Goal: Task Accomplishment & Management: Manage account settings

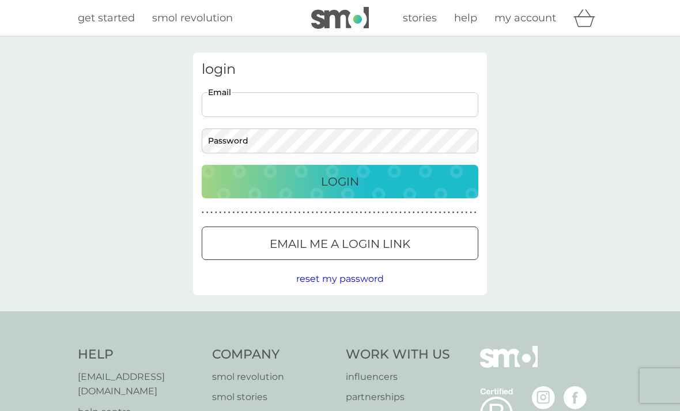
type input "helencraig@hotmail.co.uk"
click at [340, 181] on button "Login" at bounding box center [340, 181] width 277 height 33
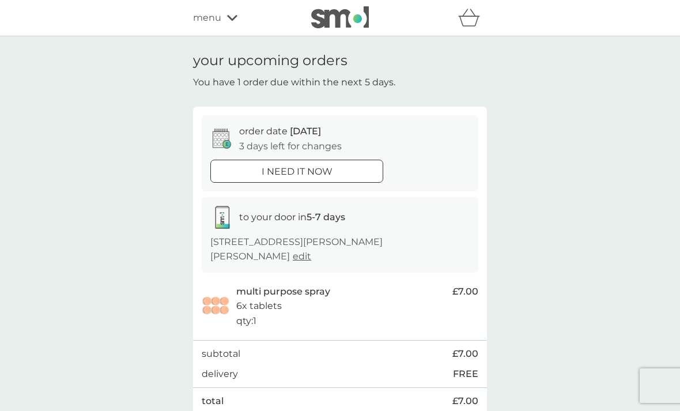
click at [294, 134] on span "[DATE]" at bounding box center [305, 131] width 31 height 11
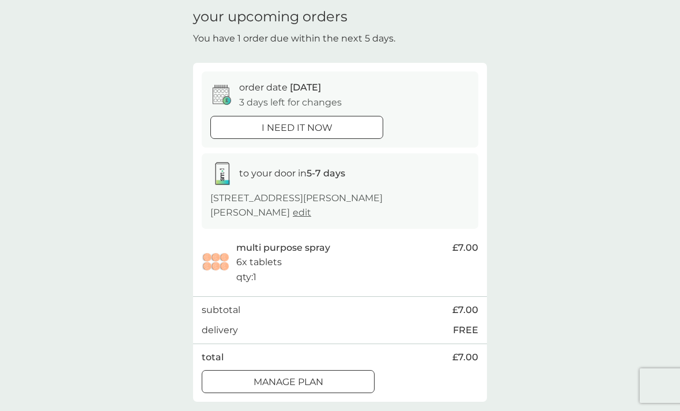
scroll to position [23, 0]
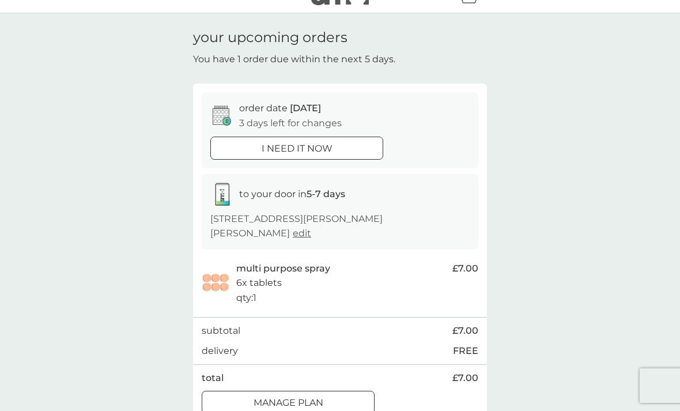
click at [348, 395] on div "Manage plan" at bounding box center [288, 402] width 172 height 15
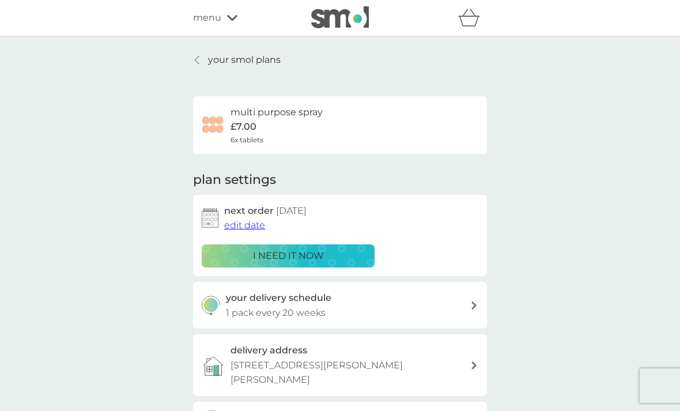
click at [252, 223] on span "edit date" at bounding box center [244, 224] width 41 height 11
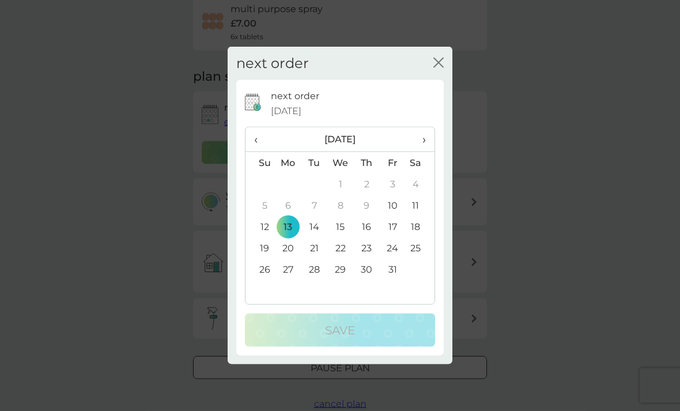
scroll to position [103, 0]
click at [425, 152] on span "›" at bounding box center [420, 139] width 12 height 24
click at [424, 152] on span "›" at bounding box center [420, 139] width 12 height 24
click at [425, 152] on span "›" at bounding box center [420, 139] width 12 height 24
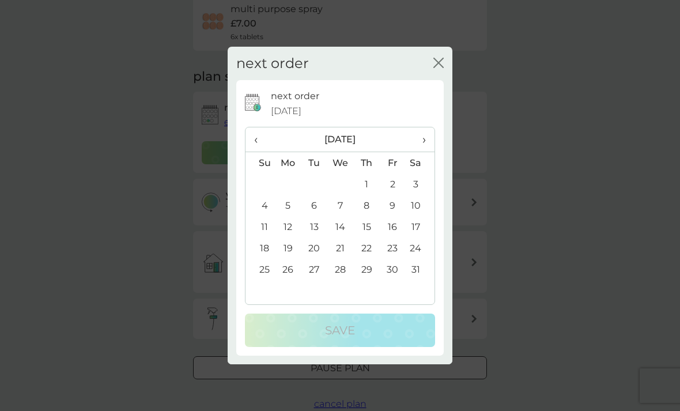
click at [269, 216] on td "4" at bounding box center [259, 205] width 29 height 21
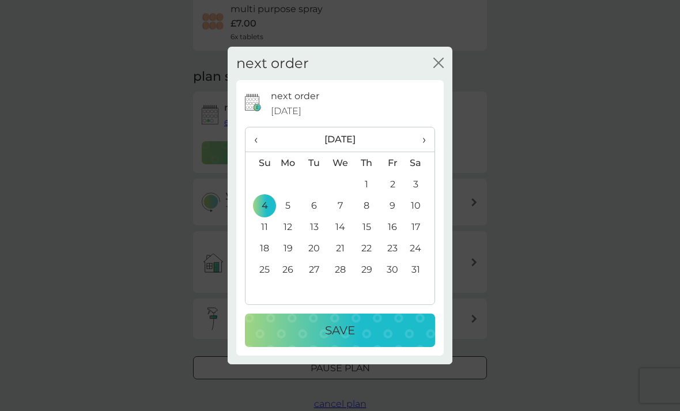
click at [361, 339] on div "Save" at bounding box center [339, 330] width 167 height 18
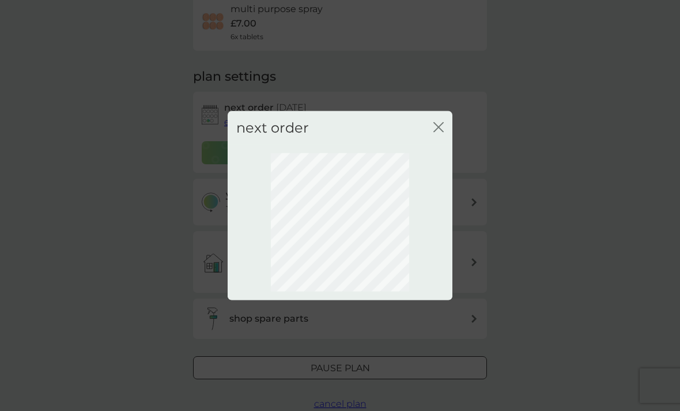
scroll to position [33, 0]
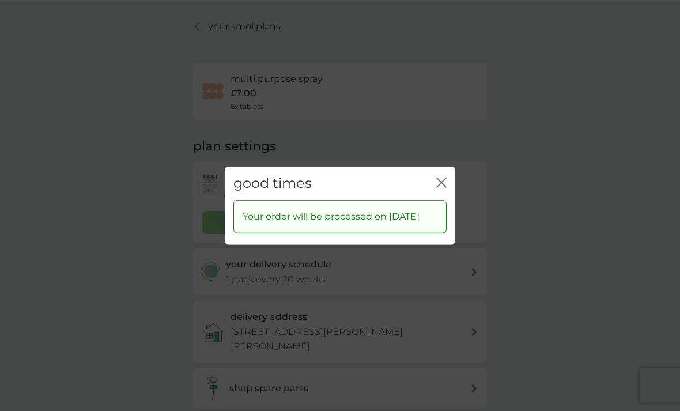
click at [444, 187] on icon "close" at bounding box center [443, 181] width 5 height 9
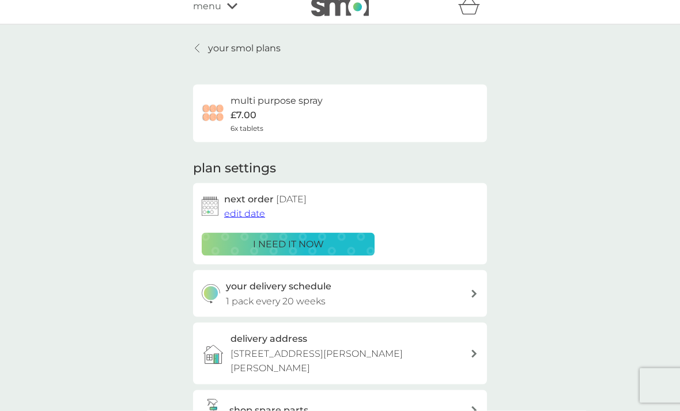
scroll to position [0, 0]
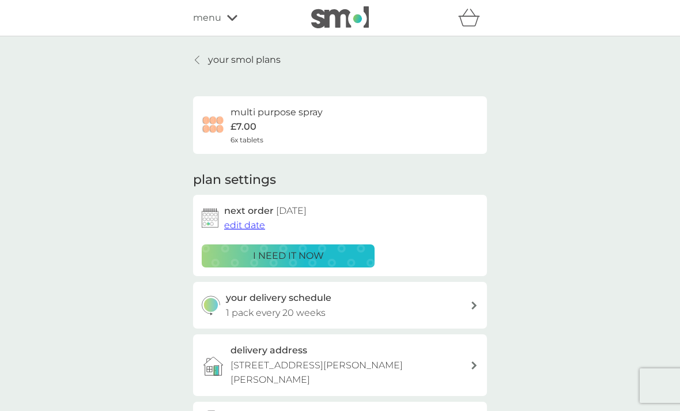
click at [252, 58] on p "your smol plans" at bounding box center [244, 59] width 73 height 15
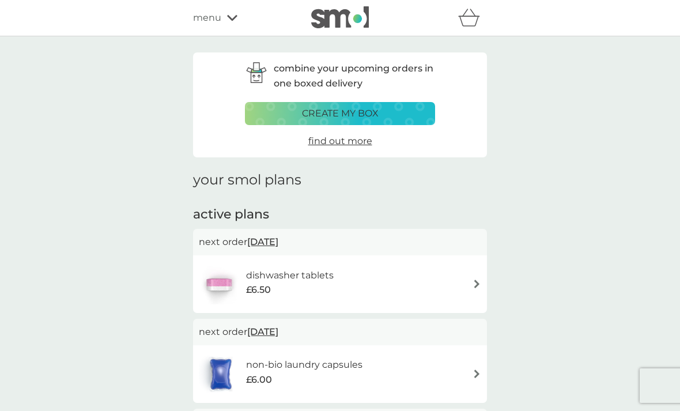
click at [436, 280] on div "dishwasher tablets £6.50" at bounding box center [340, 284] width 282 height 40
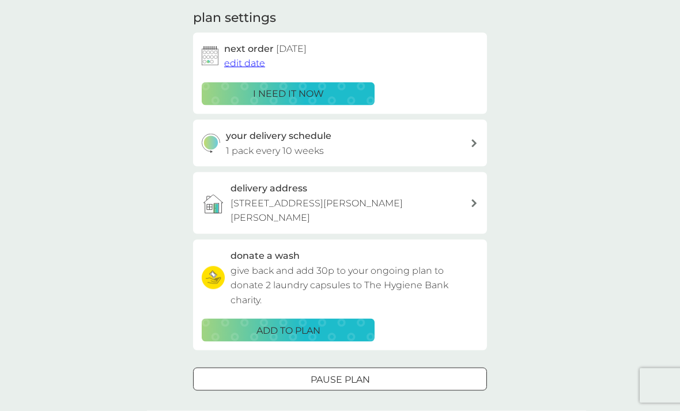
scroll to position [162, 0]
click at [402, 372] on div "Pause plan" at bounding box center [340, 379] width 293 height 15
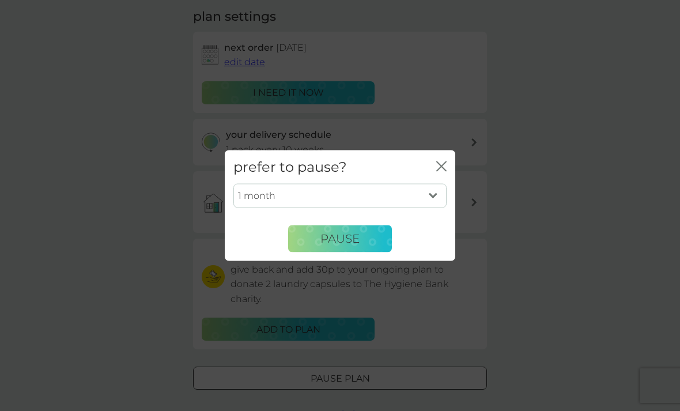
click at [426, 208] on select "1 month 2 months 3 months 4 months 5 months 6 months" at bounding box center [339, 196] width 213 height 24
select select "3"
click at [357, 245] on span "Pause" at bounding box center [339, 239] width 39 height 14
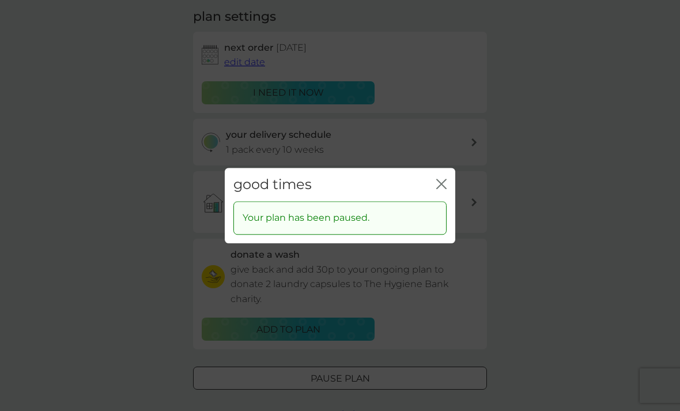
click at [445, 189] on icon "close" at bounding box center [441, 184] width 10 height 10
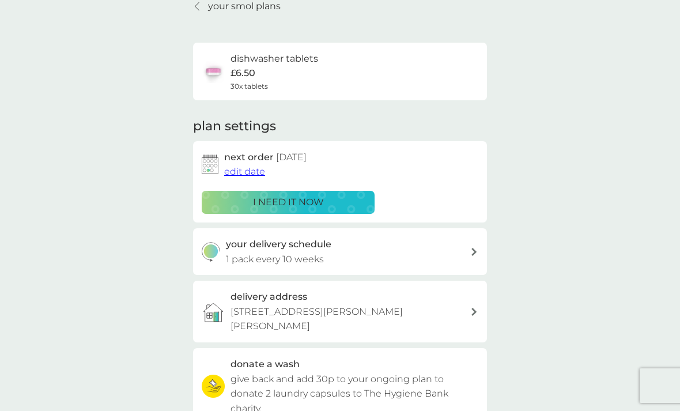
scroll to position [0, 0]
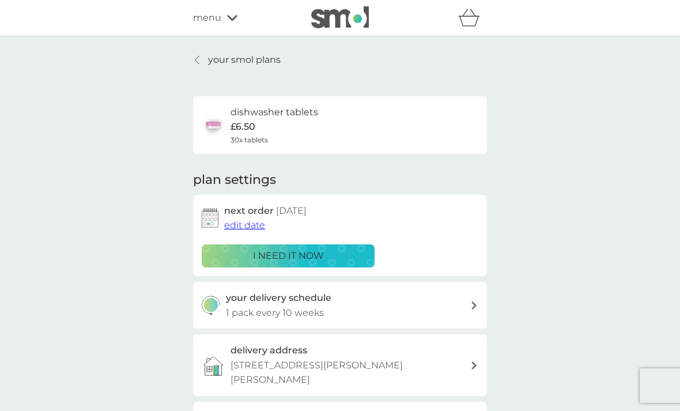
click at [258, 60] on p "your smol plans" at bounding box center [244, 59] width 73 height 15
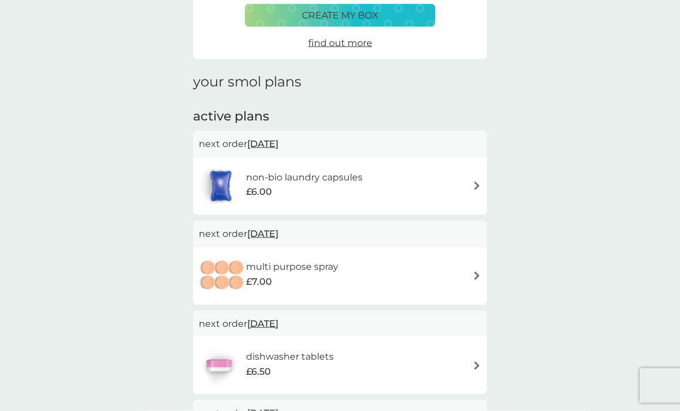
scroll to position [97, 0]
click at [418, 188] on div "non-bio laundry capsules £6.00" at bounding box center [340, 186] width 282 height 40
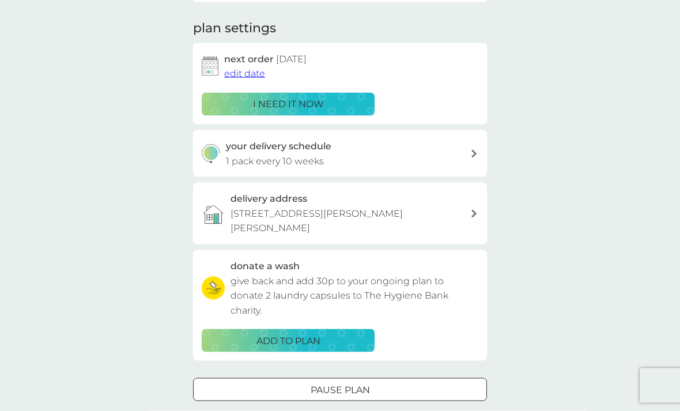
scroll to position [161, 0]
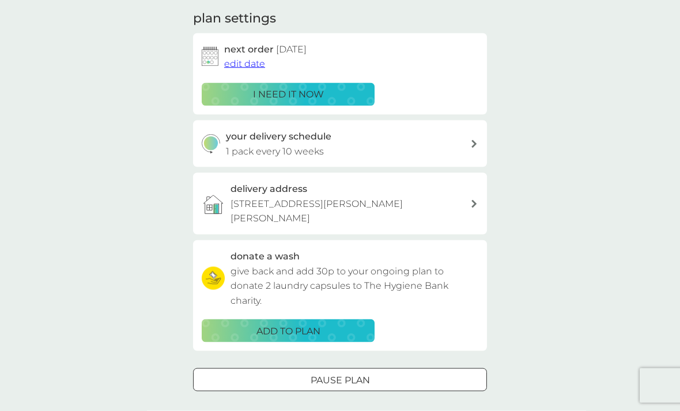
click at [344, 374] on div at bounding box center [339, 380] width 41 height 12
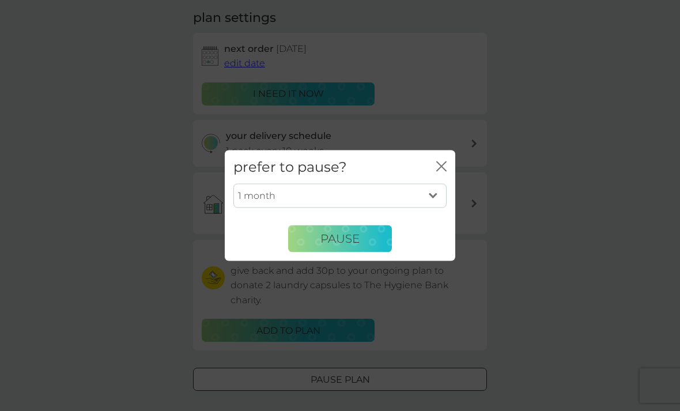
click at [432, 208] on select "1 month 2 months 3 months 4 months 5 months 6 months" at bounding box center [339, 196] width 213 height 24
select select "4"
click at [353, 245] on span "Pause" at bounding box center [339, 239] width 39 height 14
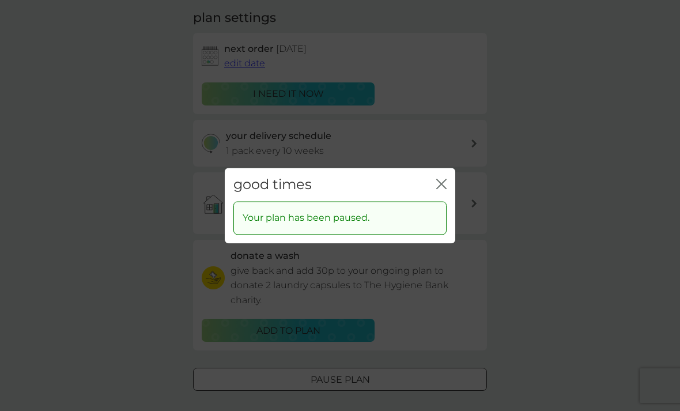
click at [439, 189] on icon "close" at bounding box center [441, 184] width 10 height 10
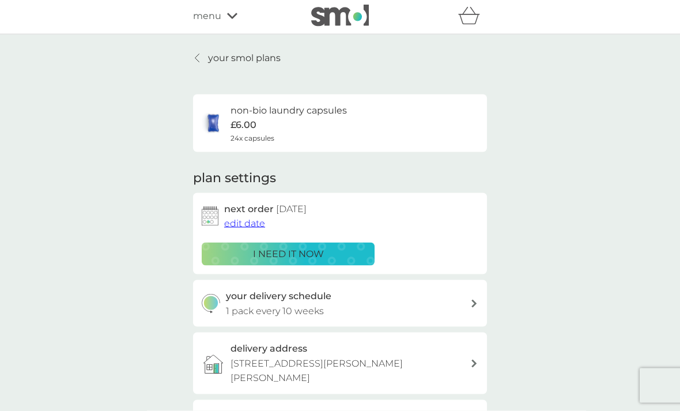
scroll to position [1, 0]
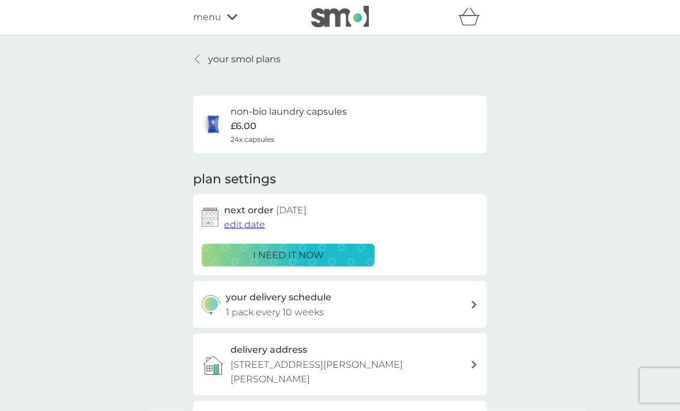
click at [257, 62] on p "your smol plans" at bounding box center [244, 59] width 73 height 15
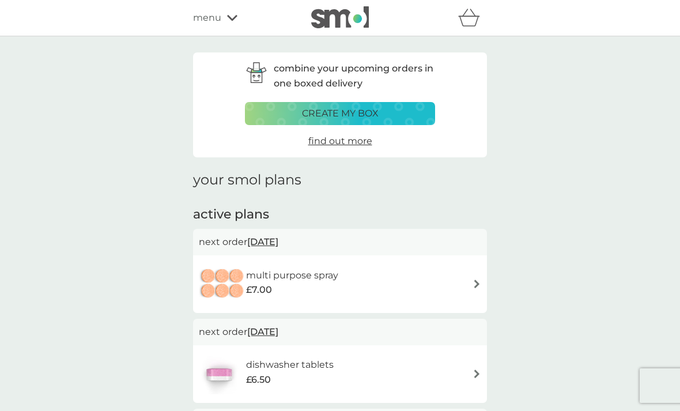
click at [226, 14] on div "menu" at bounding box center [242, 17] width 98 height 15
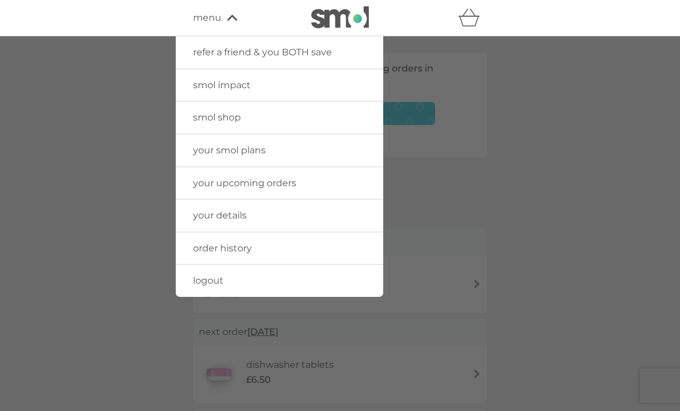
click at [290, 273] on link "logout" at bounding box center [279, 280] width 207 height 32
